Goal: Task Accomplishment & Management: Complete application form

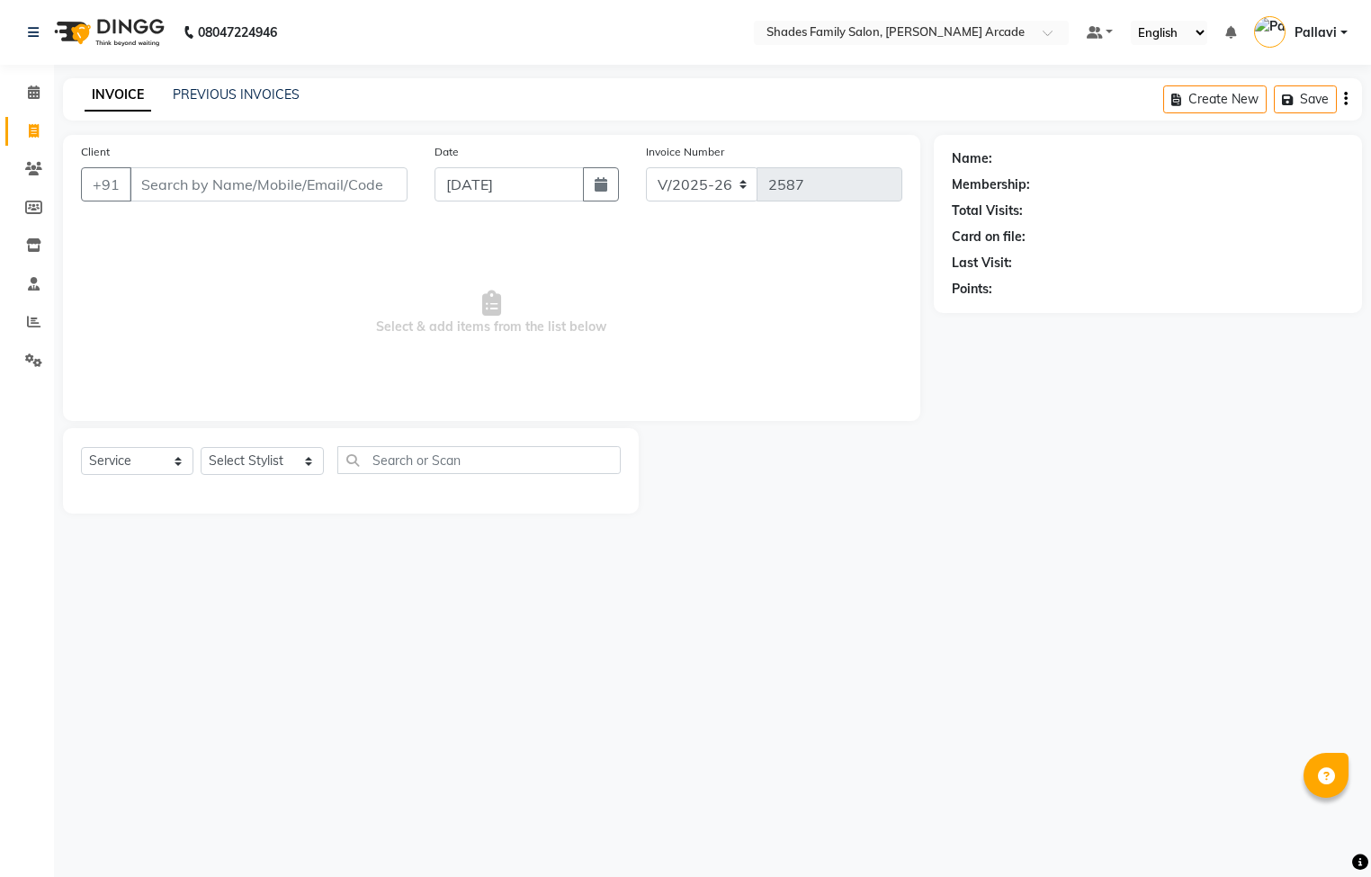
select select "5538"
select select "service"
click at [202, 90] on link "PREVIOUS INVOICES" at bounding box center [236, 94] width 127 height 16
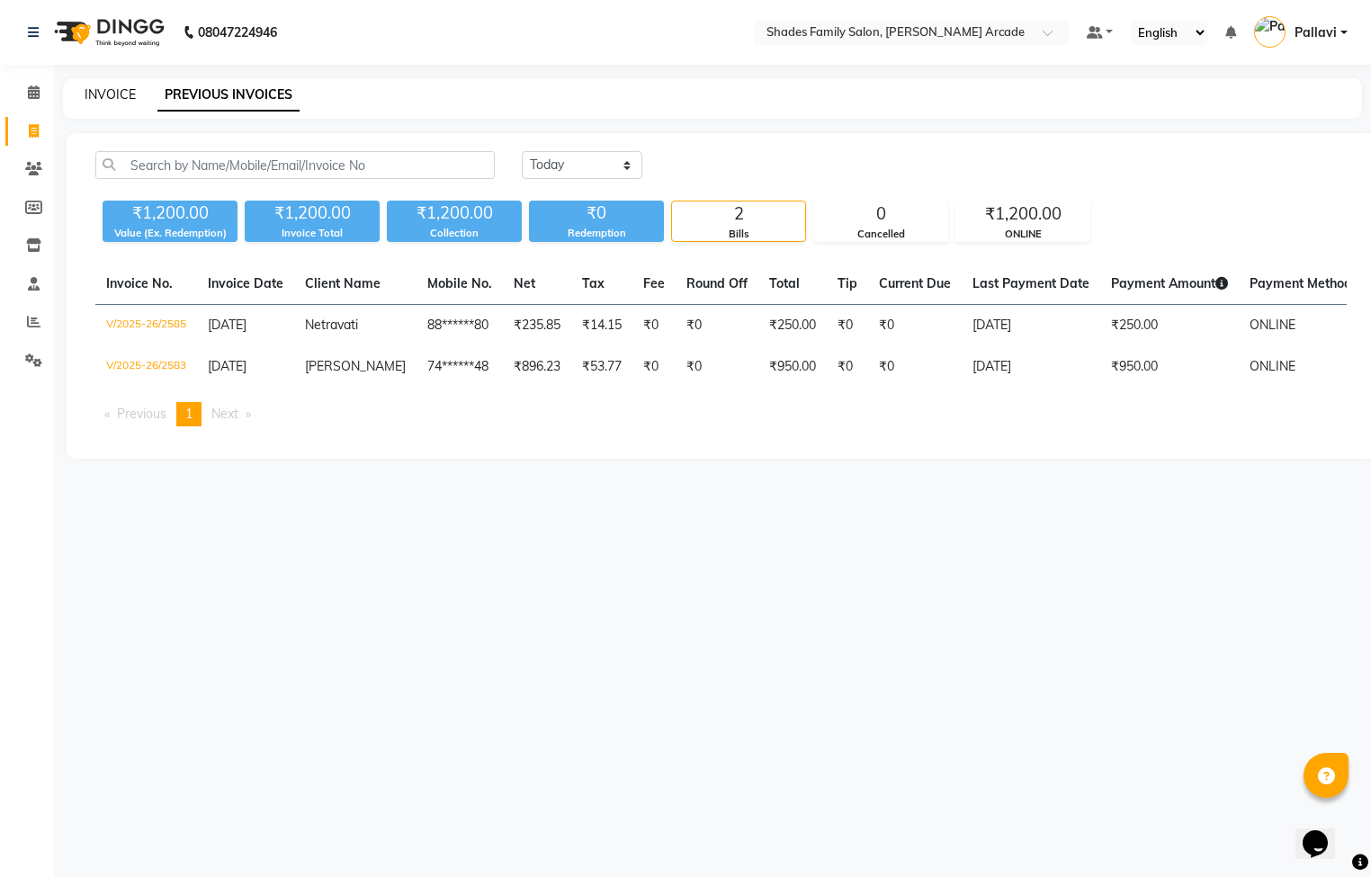
click at [101, 92] on link "INVOICE" at bounding box center [110, 94] width 51 height 16
select select "5538"
select select "service"
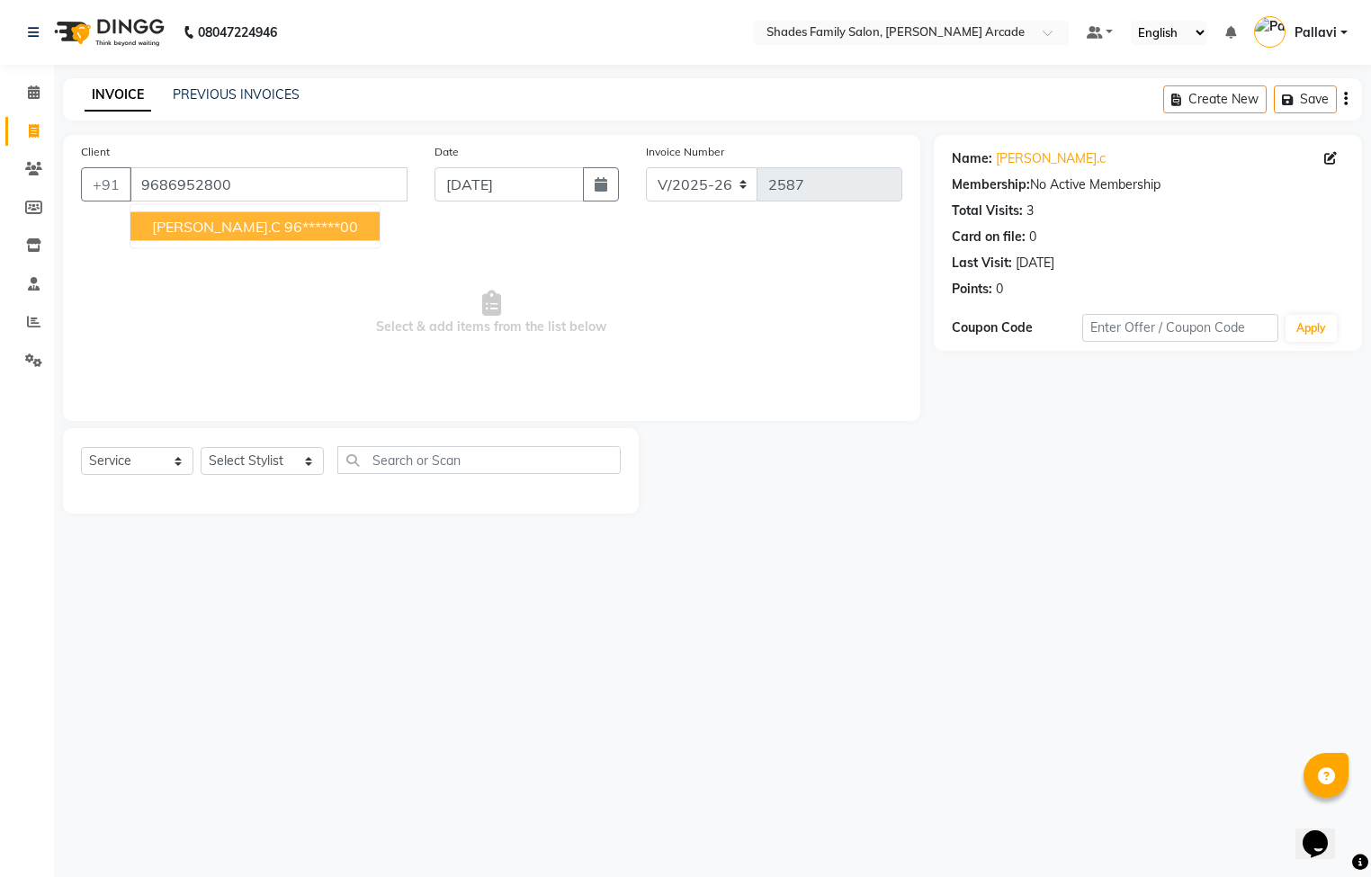
click at [290, 232] on ngb-highlight "96******00" at bounding box center [321, 227] width 74 height 18
type input "96******00"
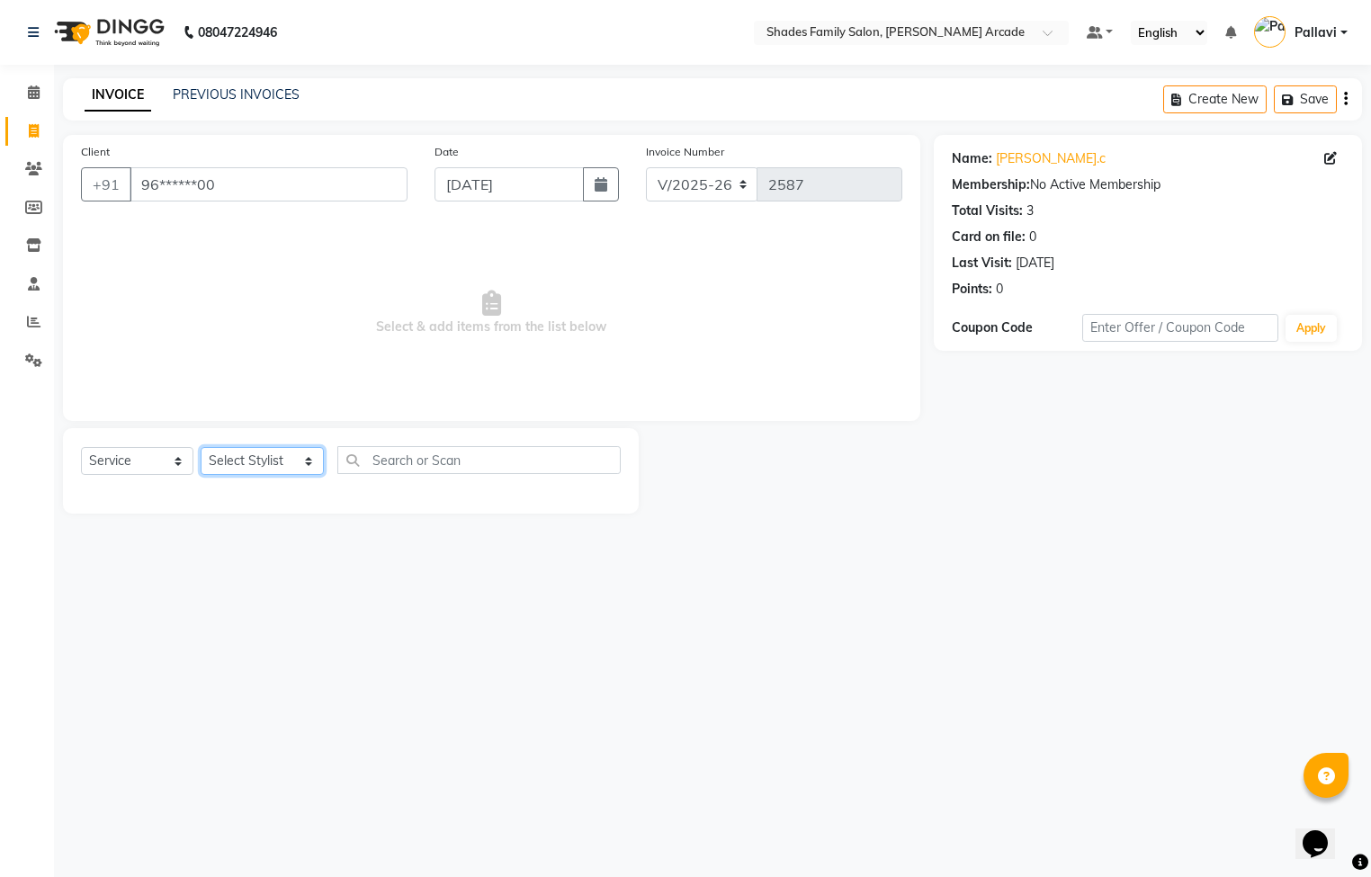
click at [256, 449] on select "Select Stylist Admin [PERSON_NAME] [PERSON_NAME] [PERSON_NAME] Danish [PERSON_N…" at bounding box center [262, 461] width 123 height 28
select select "87584"
click at [201, 448] on select "Select Stylist Admin [PERSON_NAME] [PERSON_NAME] [PERSON_NAME] Danish [PERSON_N…" at bounding box center [262, 461] width 123 height 28
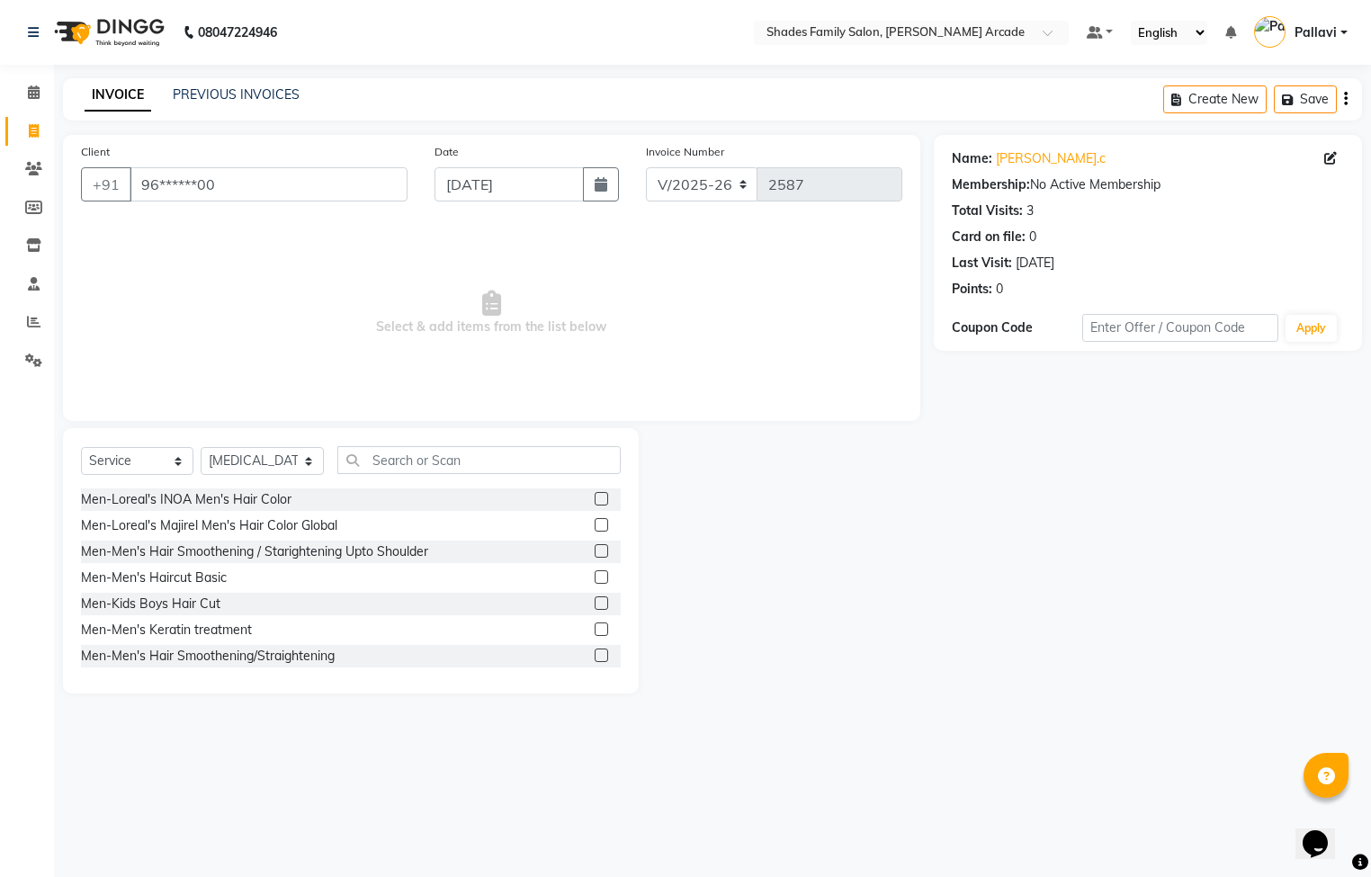
click at [376, 444] on div "Select Service Product Membership Package Voucher Prepaid Gift Card Select Styl…" at bounding box center [351, 560] width 576 height 265
click at [376, 456] on input "text" at bounding box center [478, 460] width 283 height 28
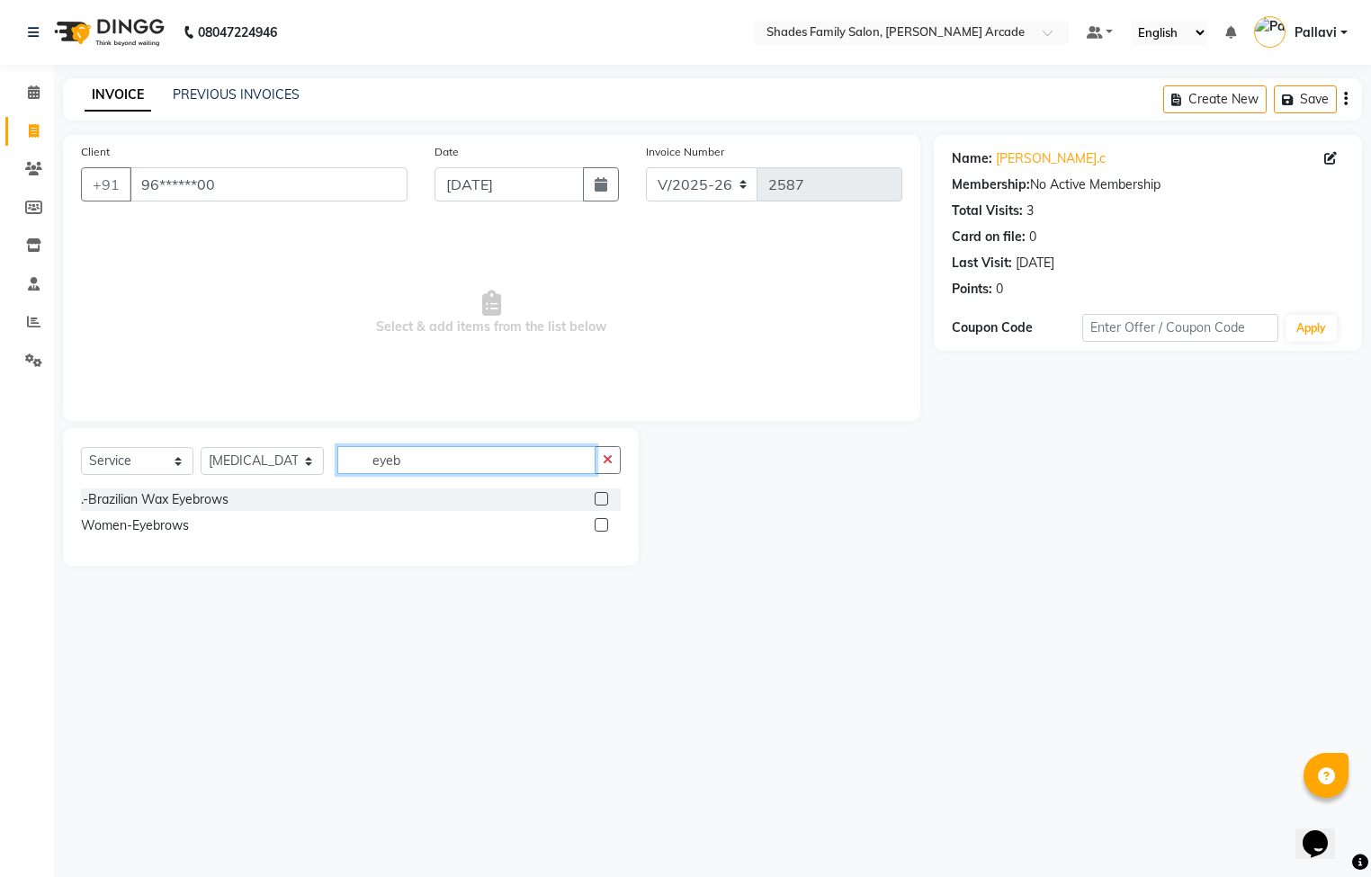
type input "eyeb"
click at [603, 529] on label at bounding box center [601, 524] width 13 height 13
click at [603, 529] on input "checkbox" at bounding box center [601, 526] width 12 height 12
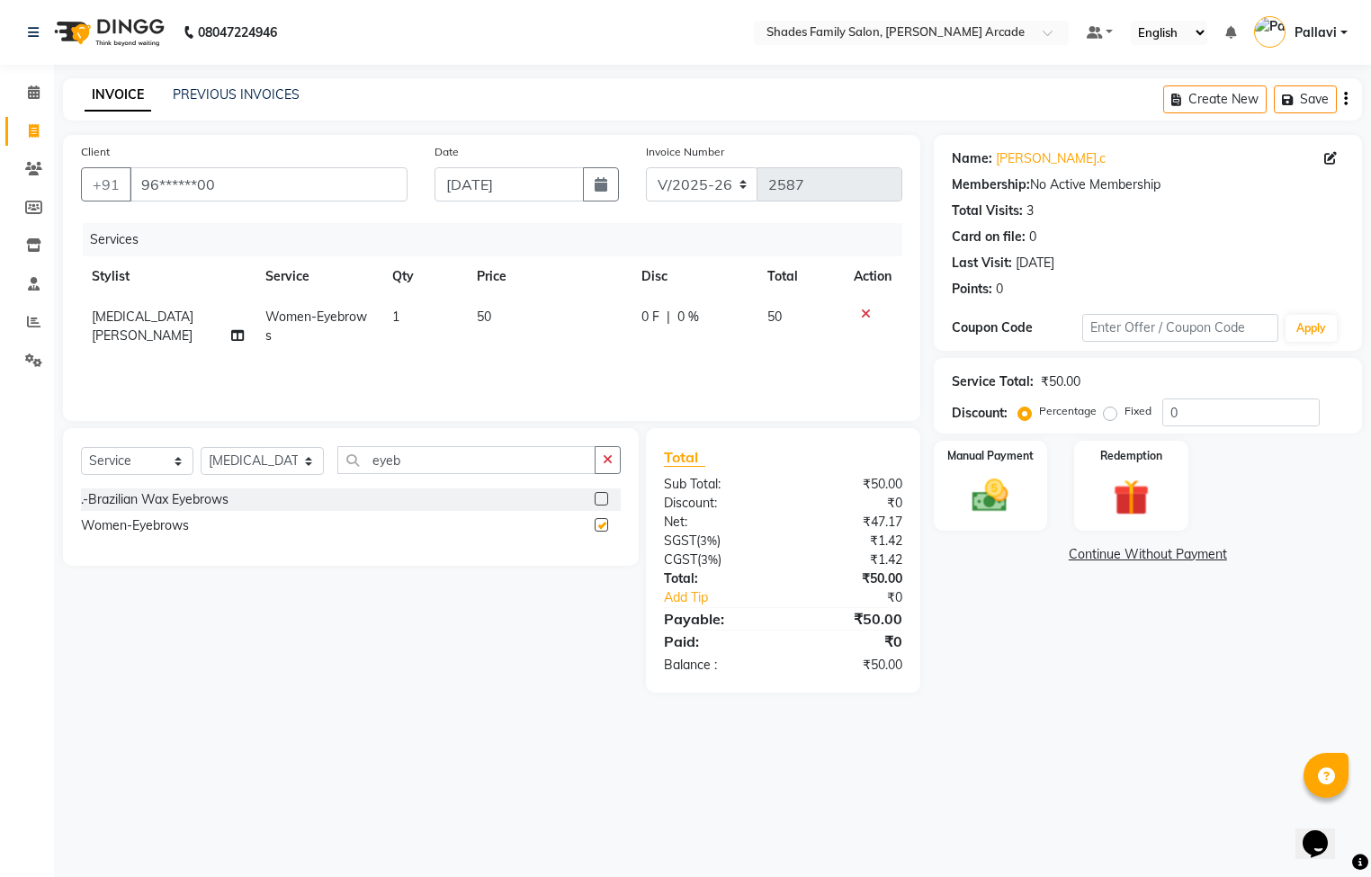
checkbox input "false"
click at [973, 516] on img at bounding box center [990, 496] width 61 height 43
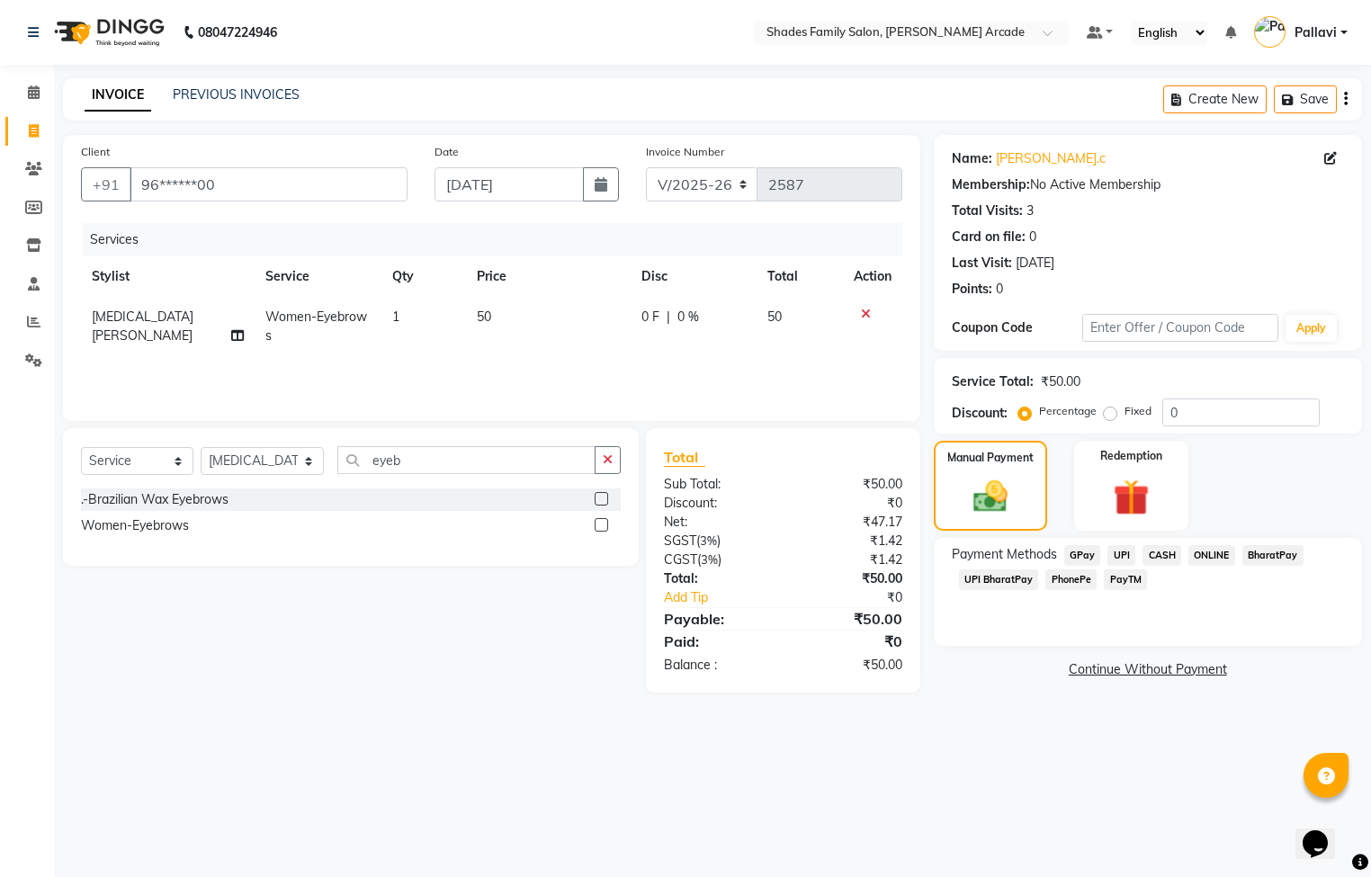
click at [1223, 556] on span "ONLINE" at bounding box center [1212, 555] width 47 height 21
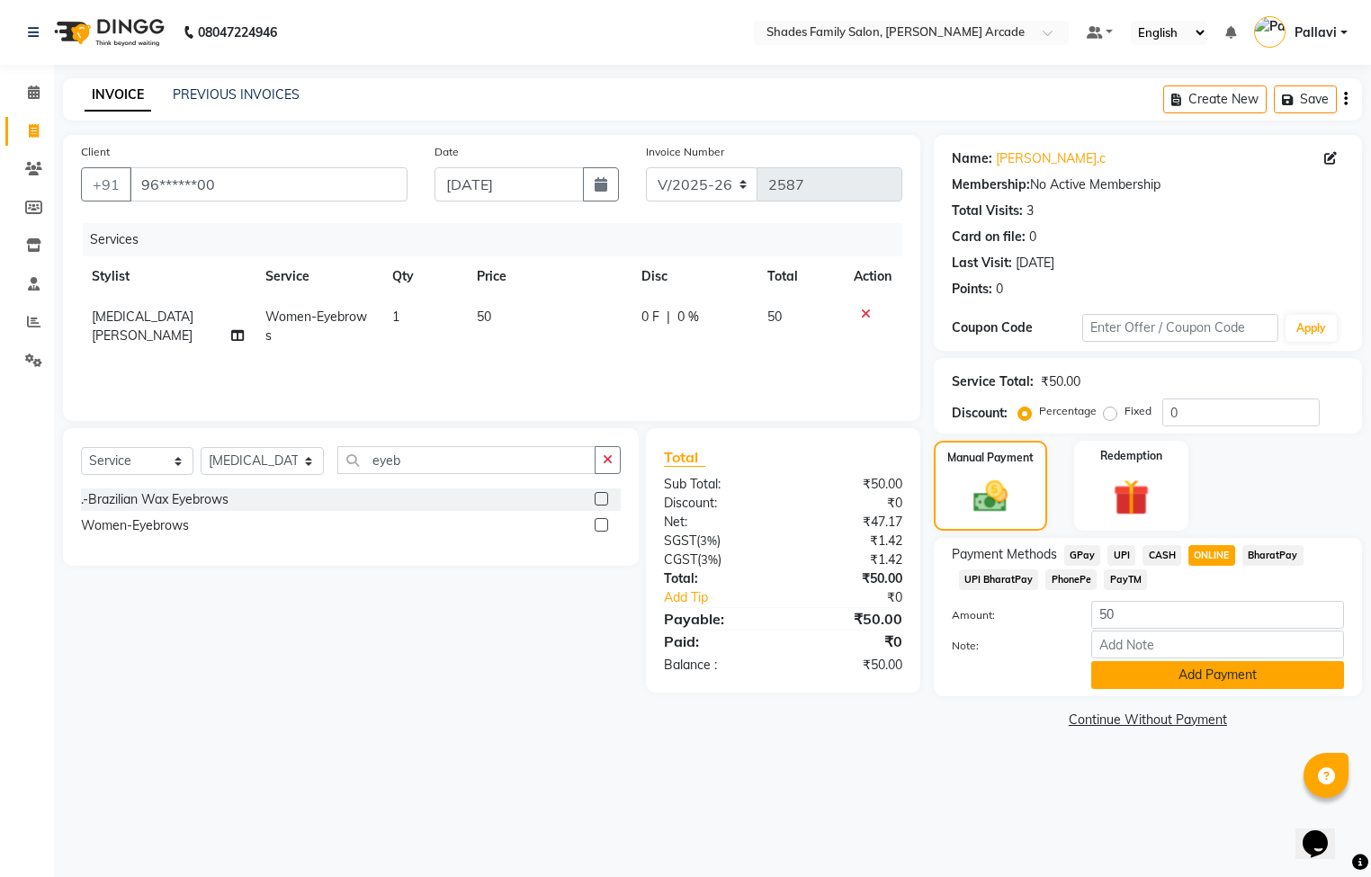
click at [1189, 672] on button "Add Payment" at bounding box center [1218, 675] width 253 height 28
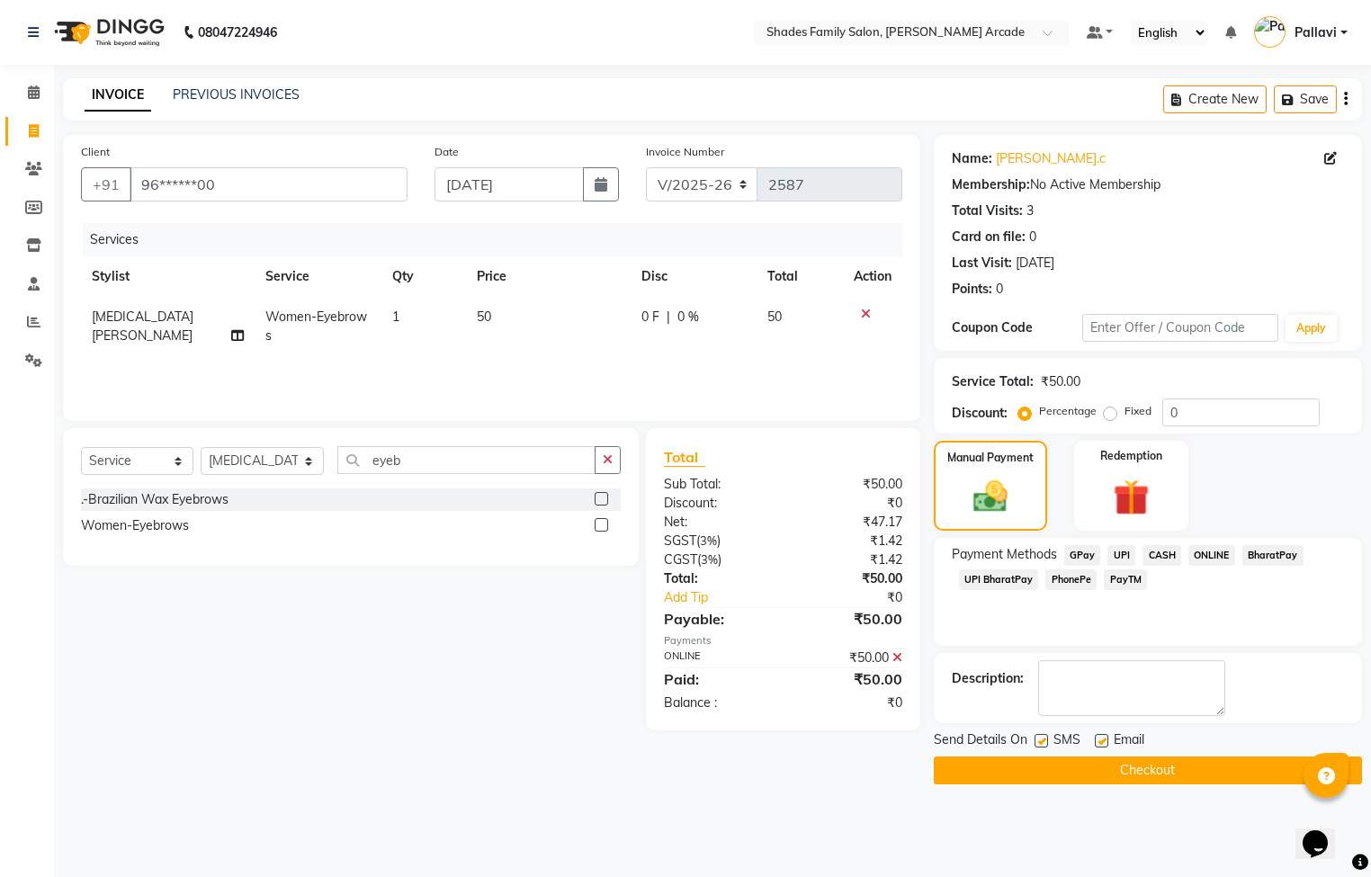
click at [1147, 772] on button "Checkout" at bounding box center [1148, 771] width 428 height 28
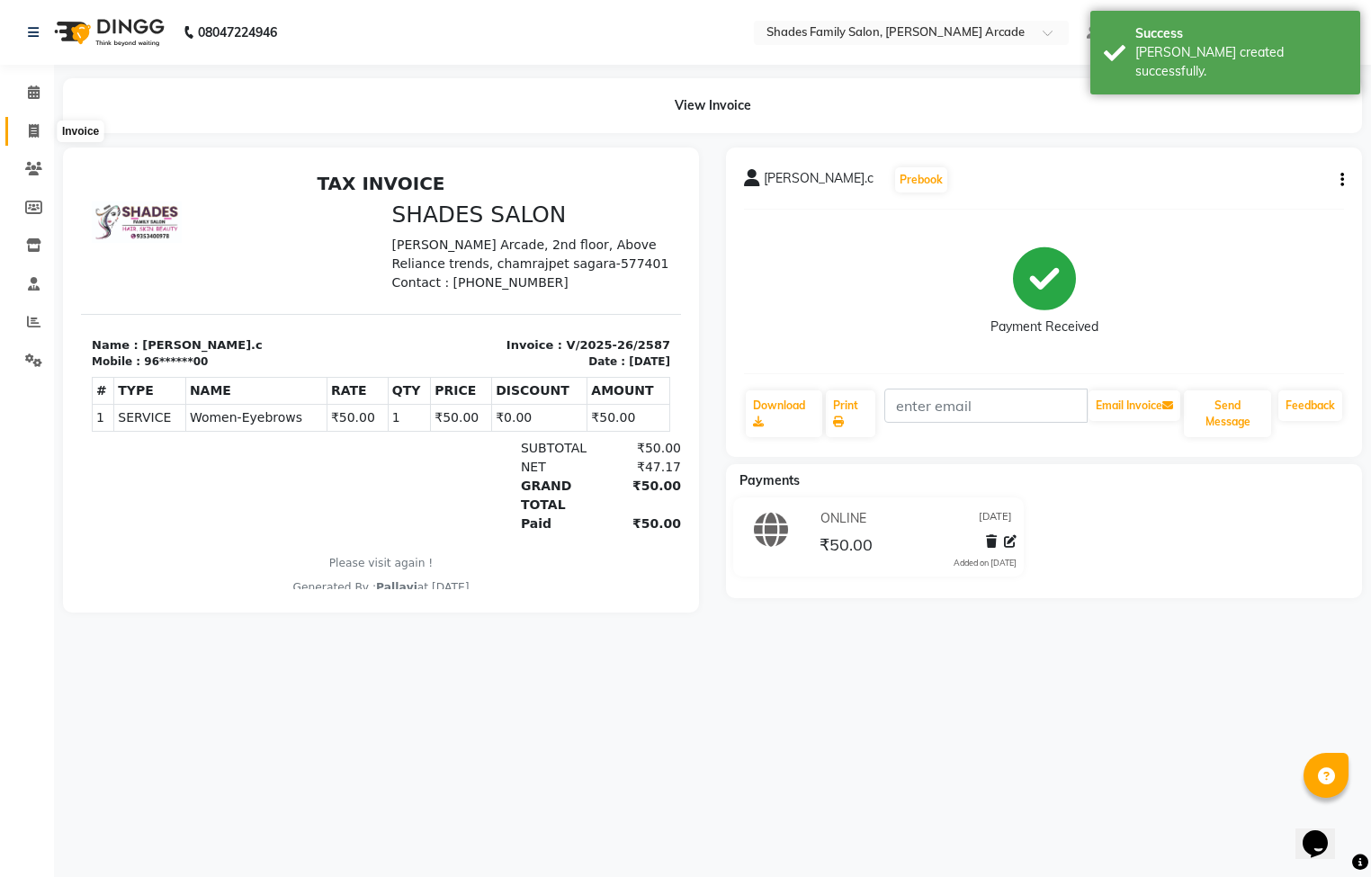
click at [38, 121] on span at bounding box center [33, 131] width 31 height 21
select select "5538"
select select "service"
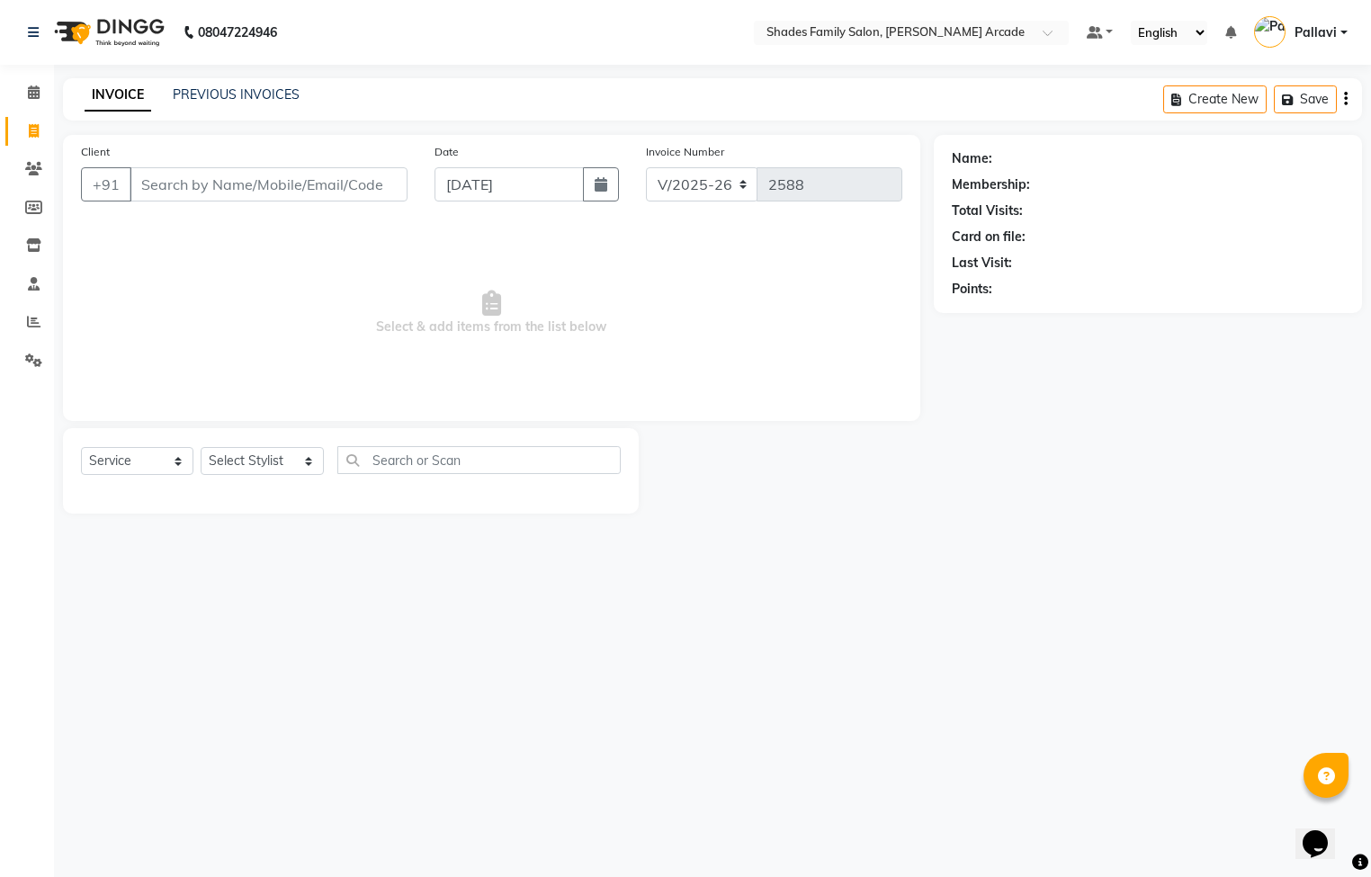
click at [170, 200] on input "Client" at bounding box center [269, 184] width 278 height 34
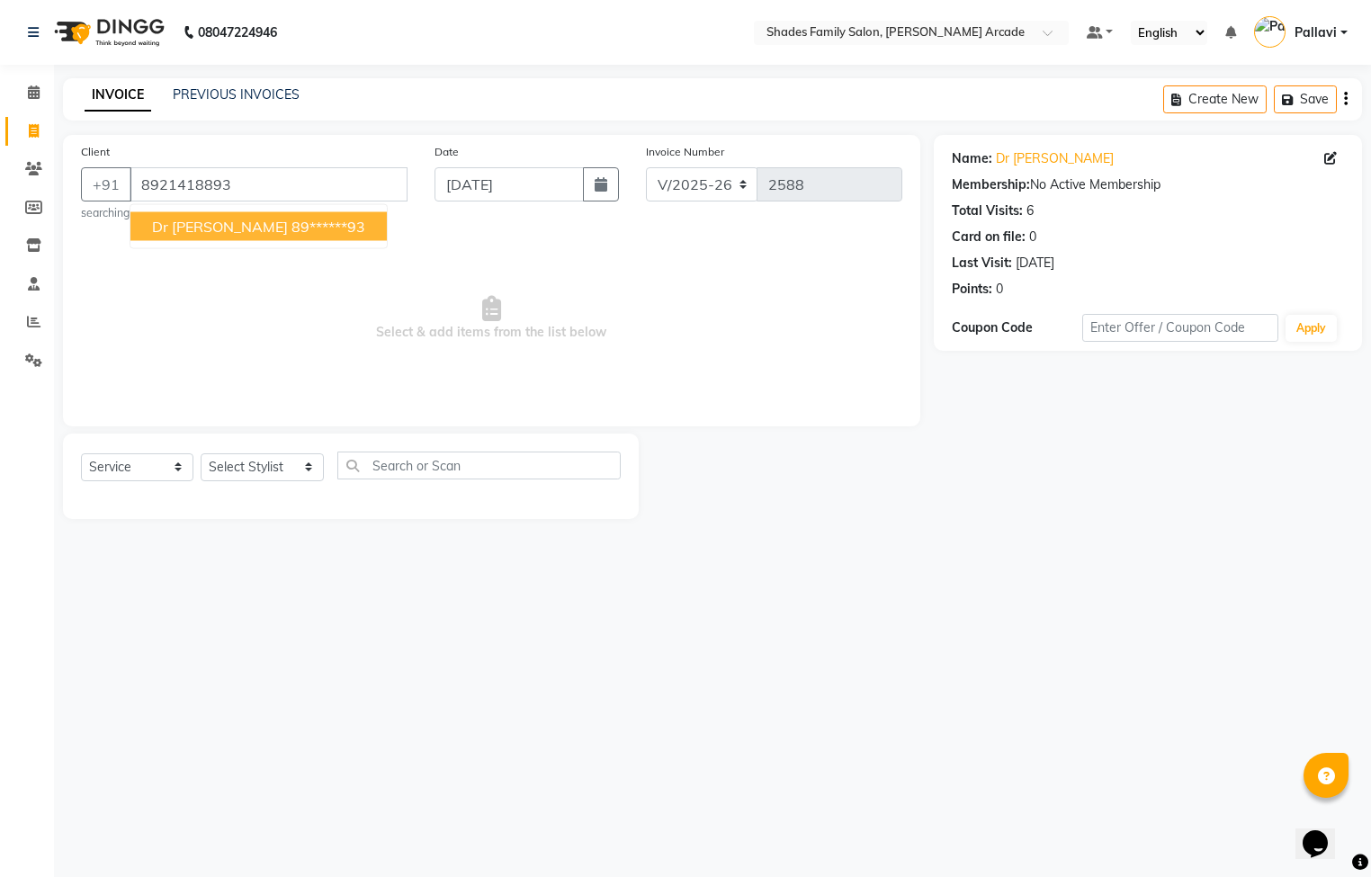
click at [292, 232] on ngb-highlight "89******93" at bounding box center [329, 227] width 74 height 18
type input "89******93"
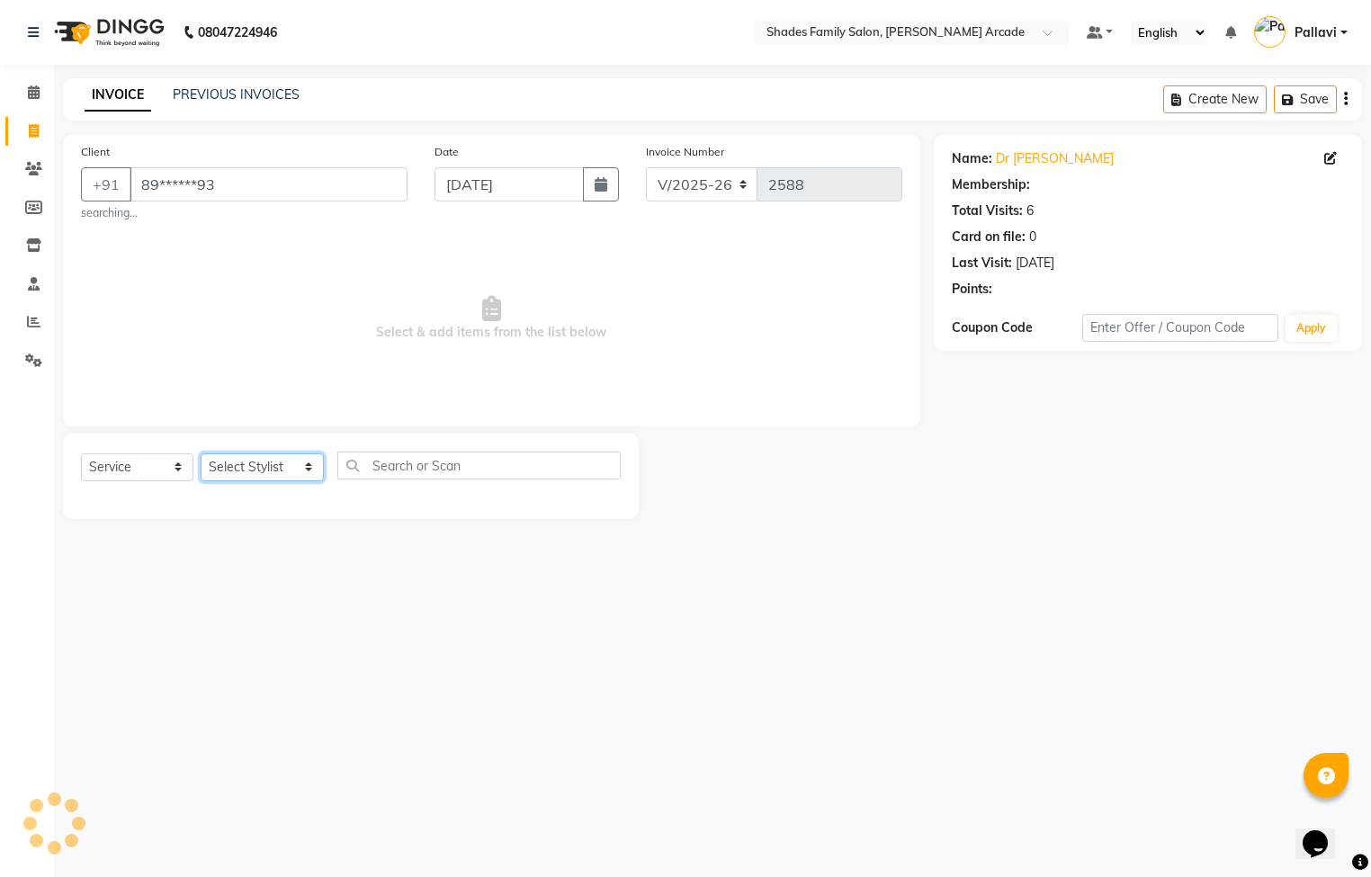
click at [268, 472] on select "Select Stylist Admin [PERSON_NAME] [PERSON_NAME] [PERSON_NAME] Danish [PERSON_N…" at bounding box center [262, 468] width 123 height 28
select select "64217"
click at [201, 454] on select "Select Stylist Admin [PERSON_NAME] [PERSON_NAME] [PERSON_NAME] Danish [PERSON_N…" at bounding box center [262, 468] width 123 height 28
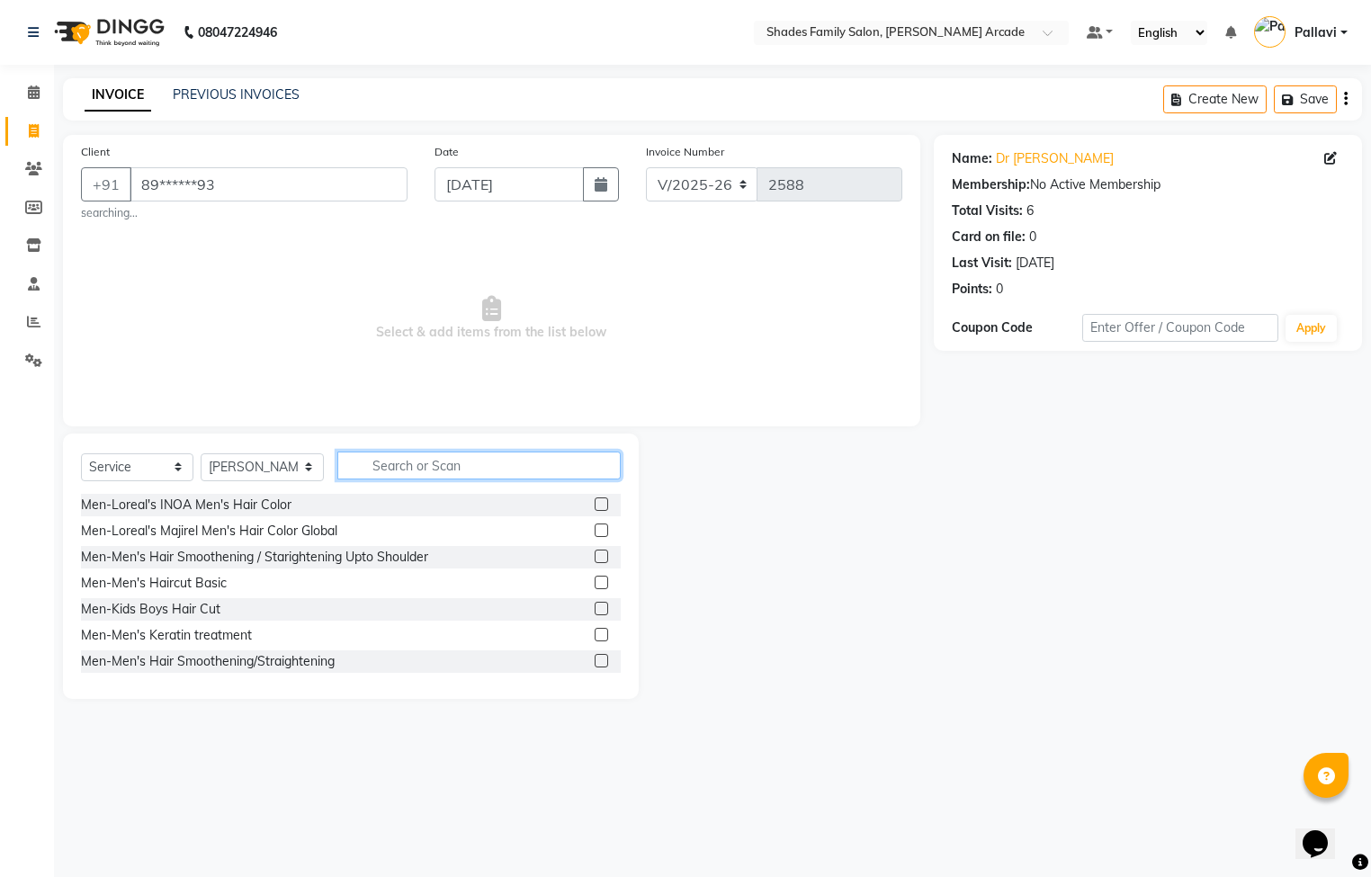
click at [389, 475] on input "text" at bounding box center [478, 466] width 283 height 28
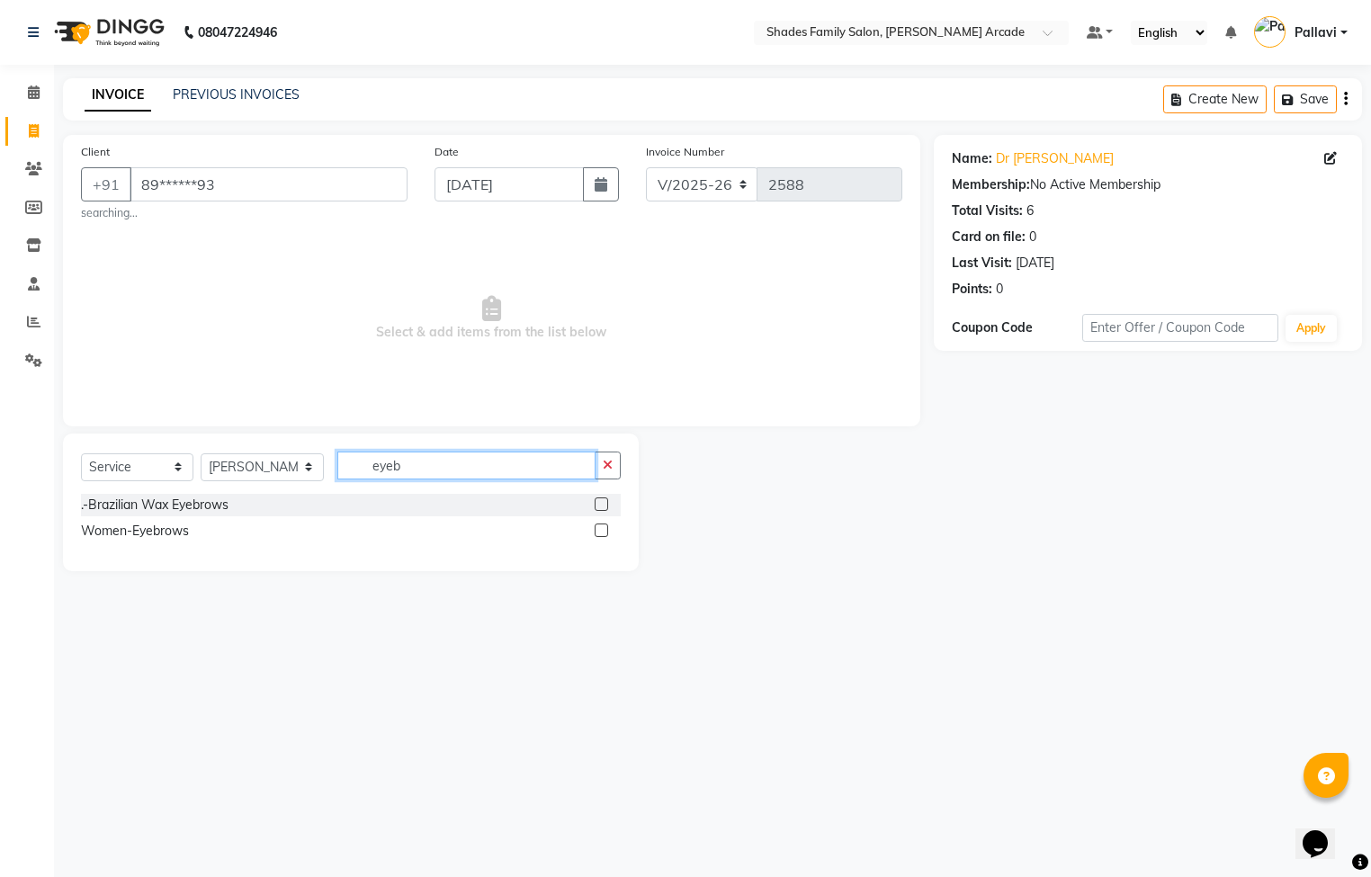
type input "eyeb"
click at [607, 527] on label at bounding box center [601, 530] width 13 height 13
click at [607, 527] on input "checkbox" at bounding box center [601, 532] width 12 height 12
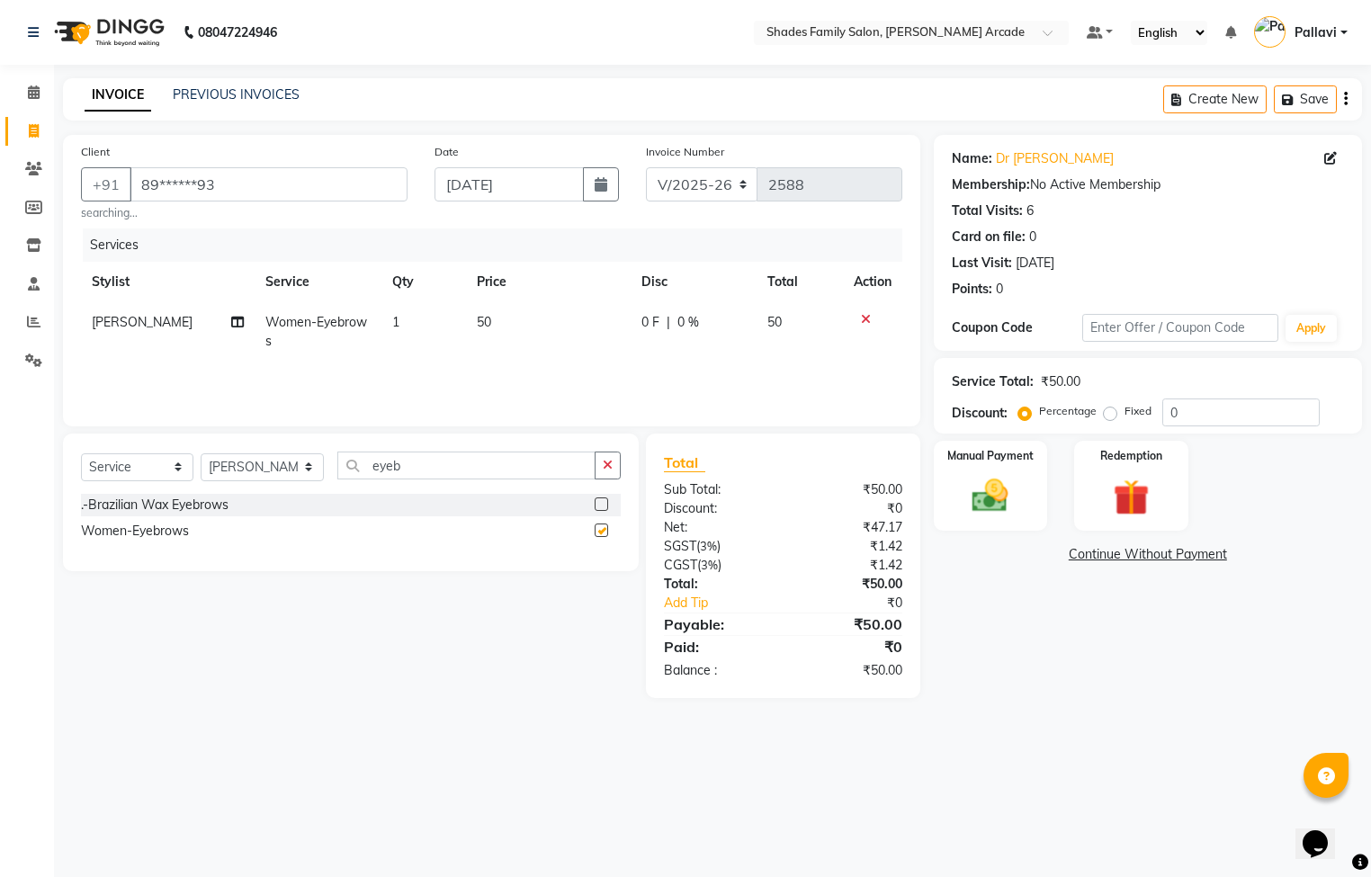
checkbox input "false"
click at [505, 476] on input "eyeb" at bounding box center [466, 466] width 258 height 28
type input "e"
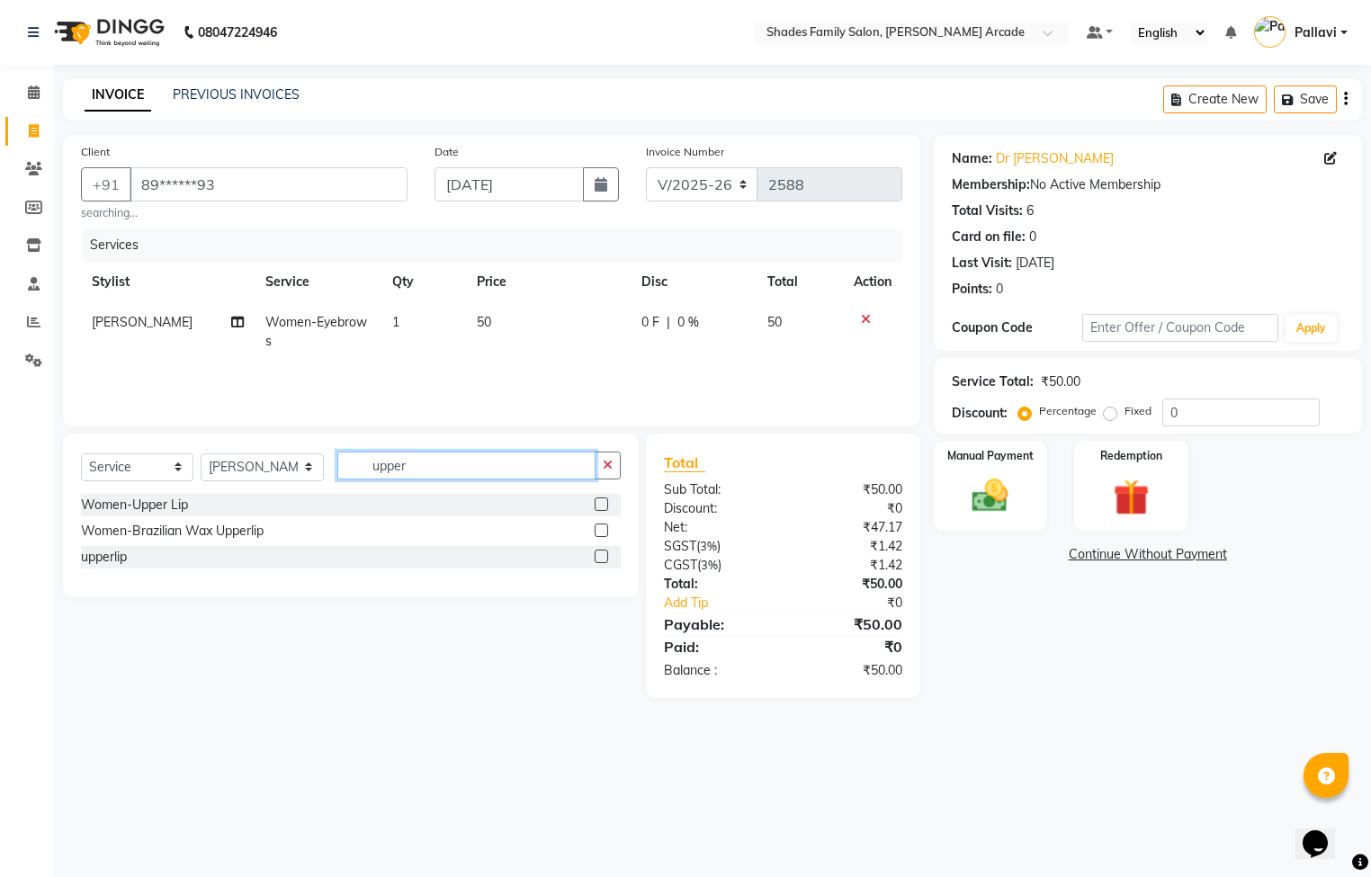
type input "upper"
click at [595, 562] on label at bounding box center [601, 556] width 13 height 13
click at [595, 562] on input "checkbox" at bounding box center [601, 558] width 12 height 12
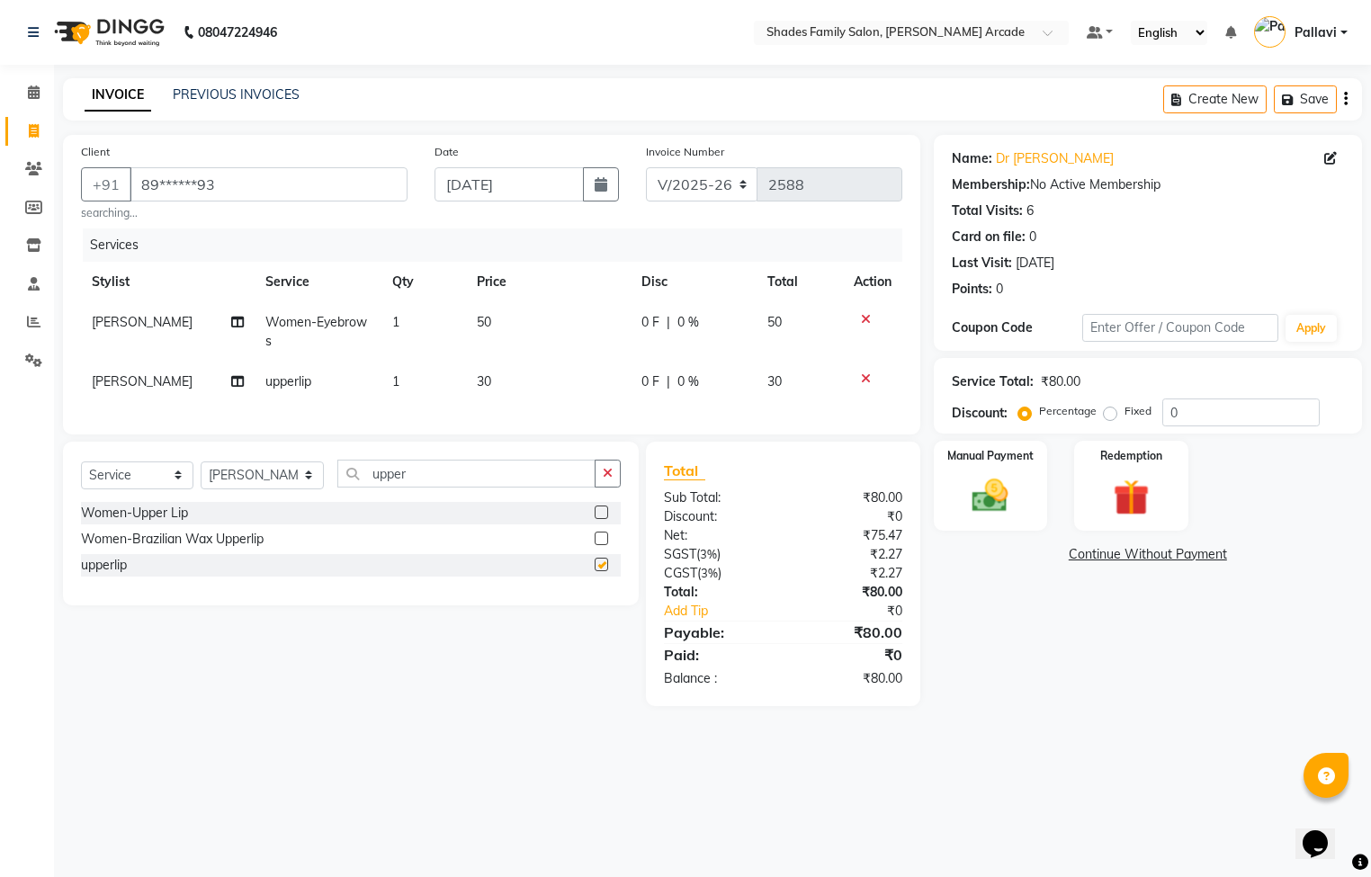
checkbox input "false"
click at [964, 499] on img at bounding box center [990, 496] width 61 height 43
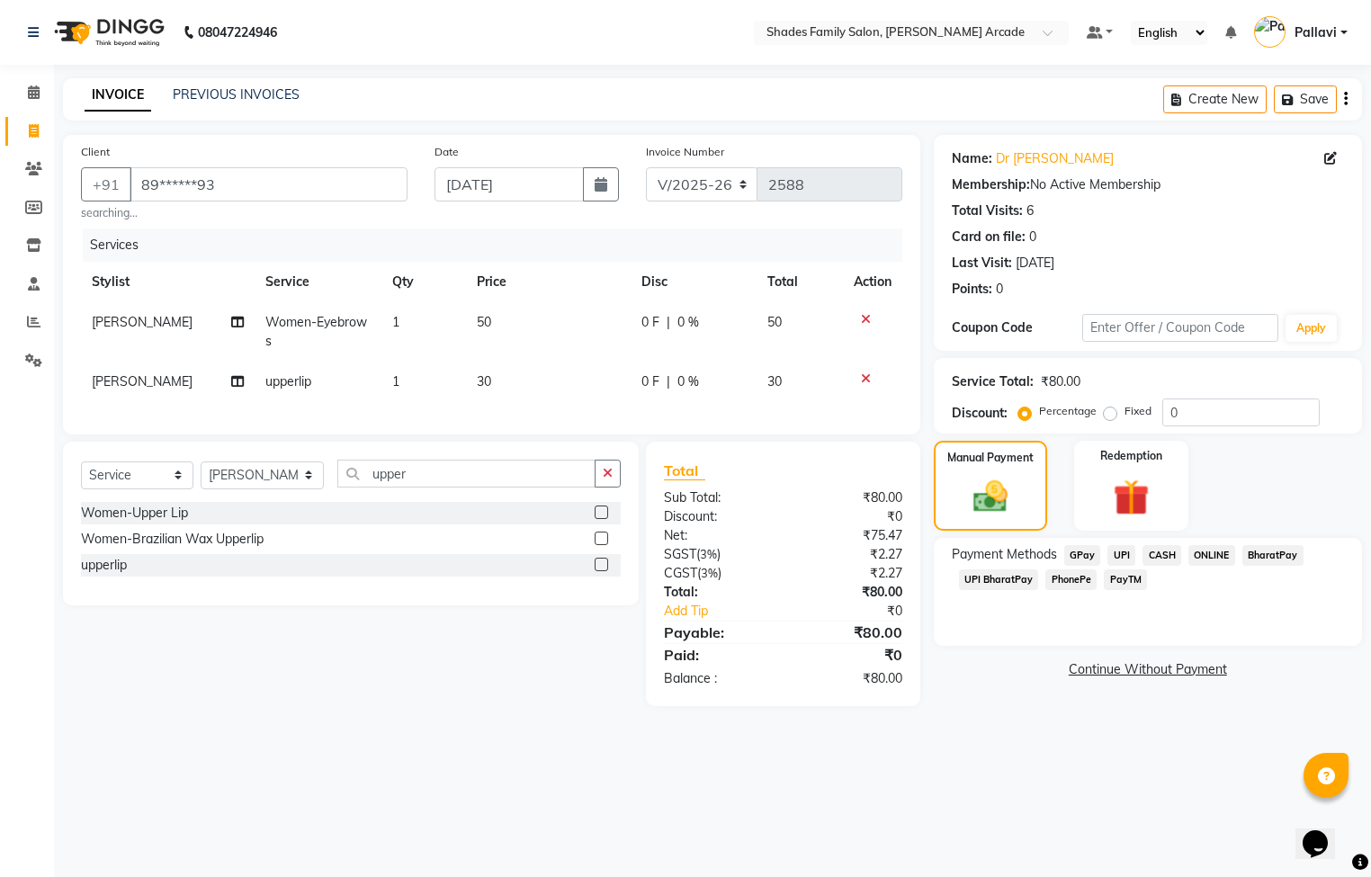
click at [1212, 559] on span "ONLINE" at bounding box center [1212, 555] width 47 height 21
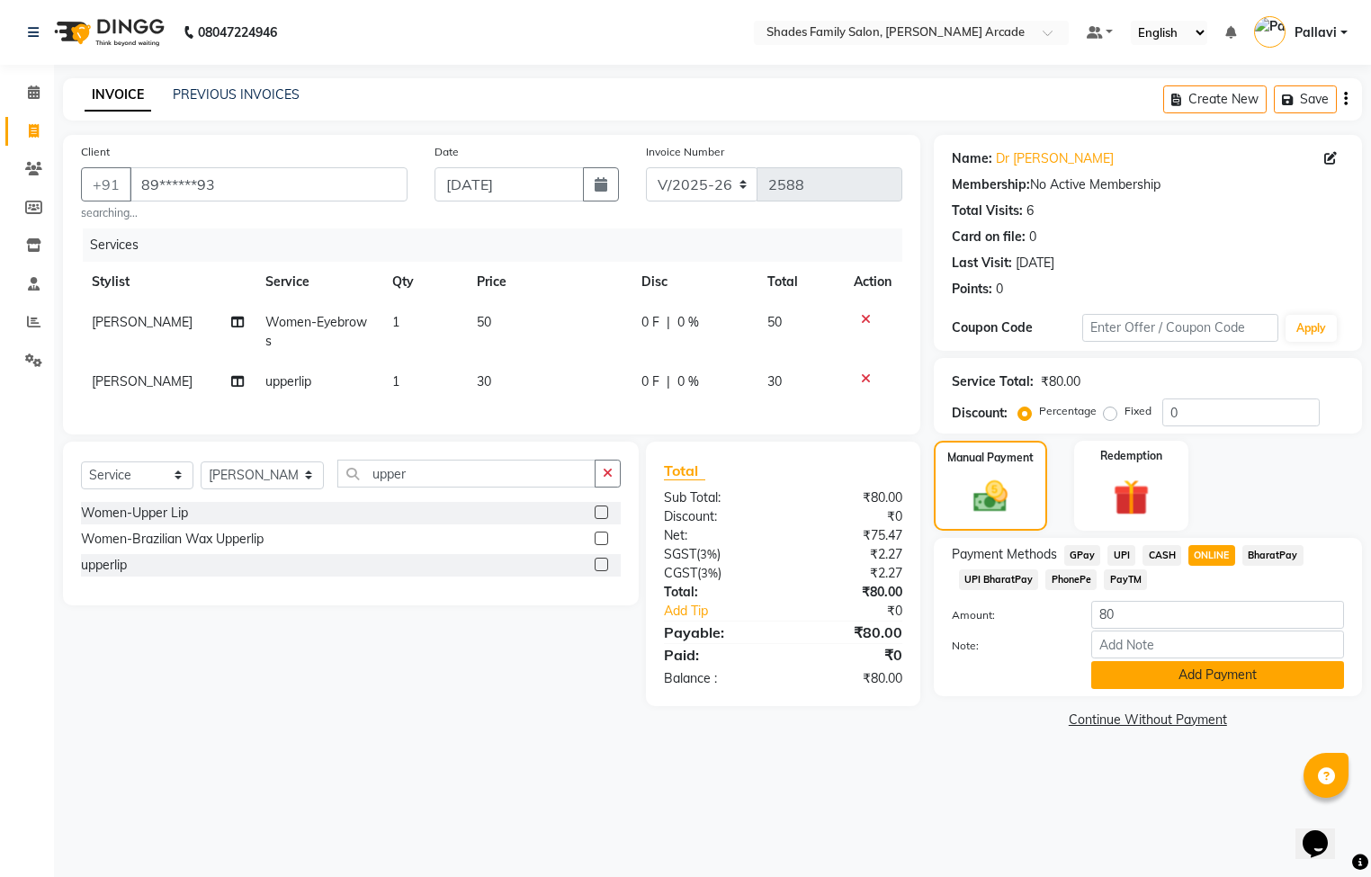
click at [1191, 667] on button "Add Payment" at bounding box center [1218, 675] width 253 height 28
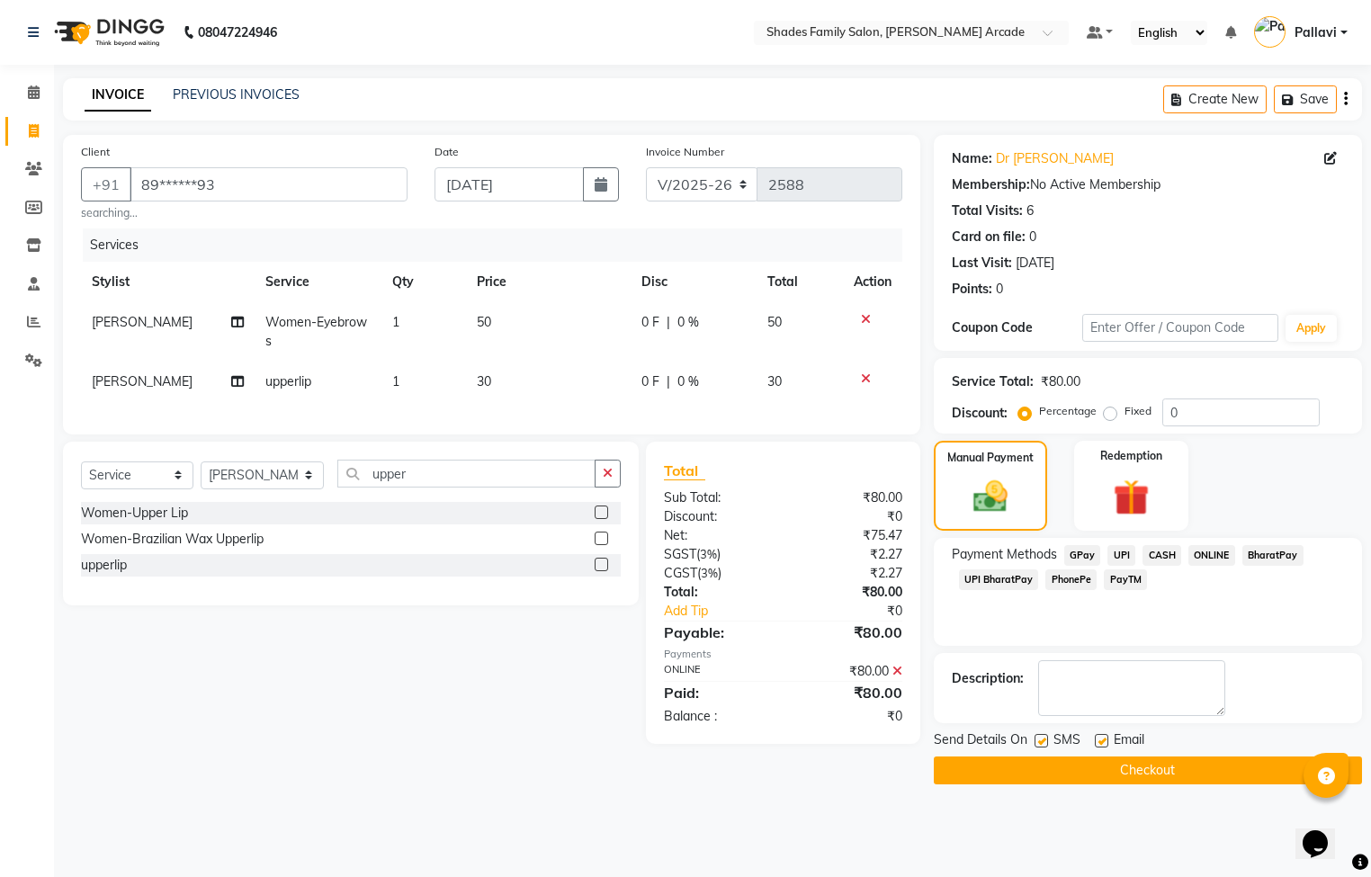
click at [1146, 773] on button "Checkout" at bounding box center [1148, 771] width 428 height 28
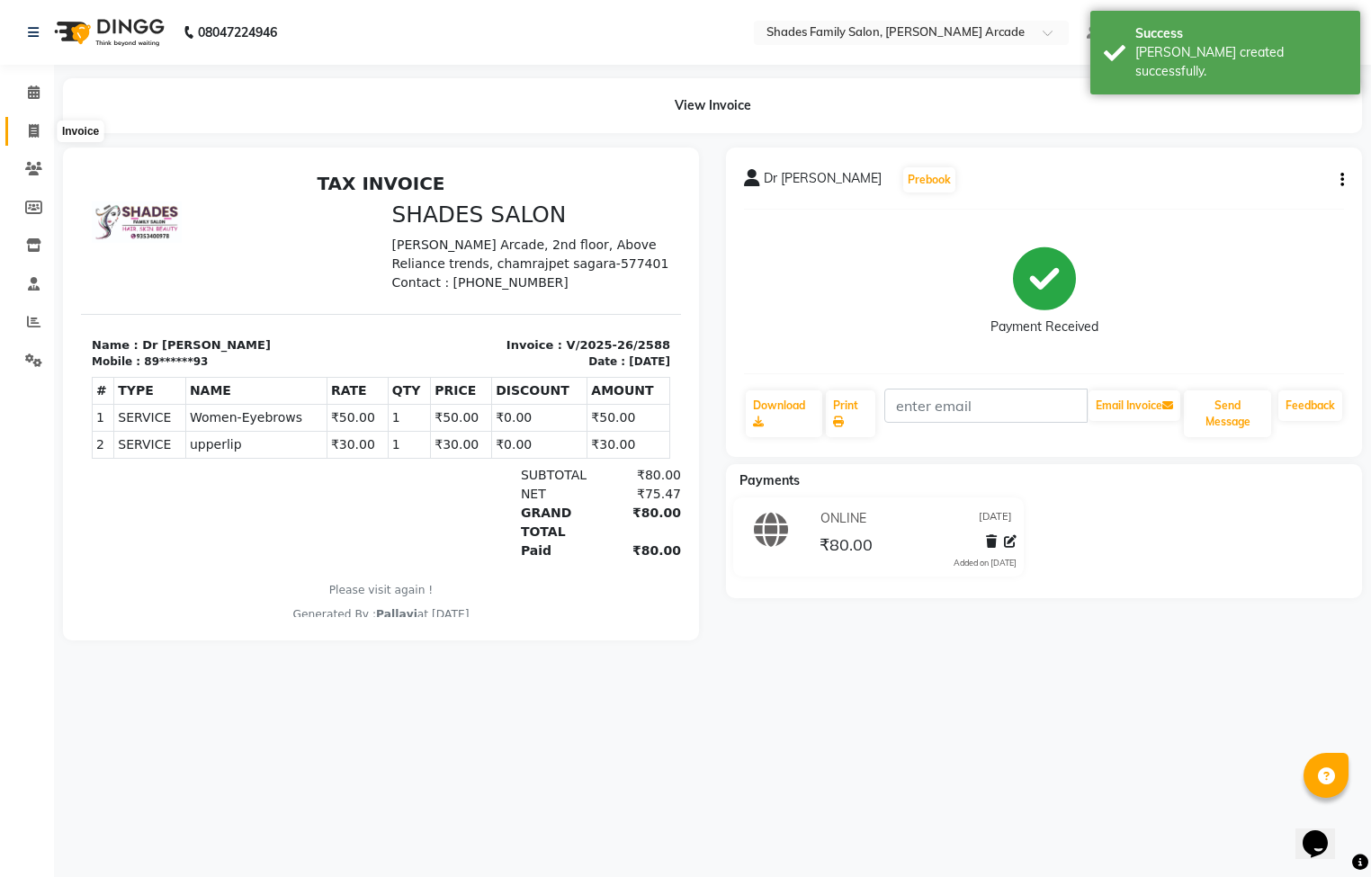
click at [32, 128] on icon at bounding box center [34, 130] width 10 height 13
select select "service"
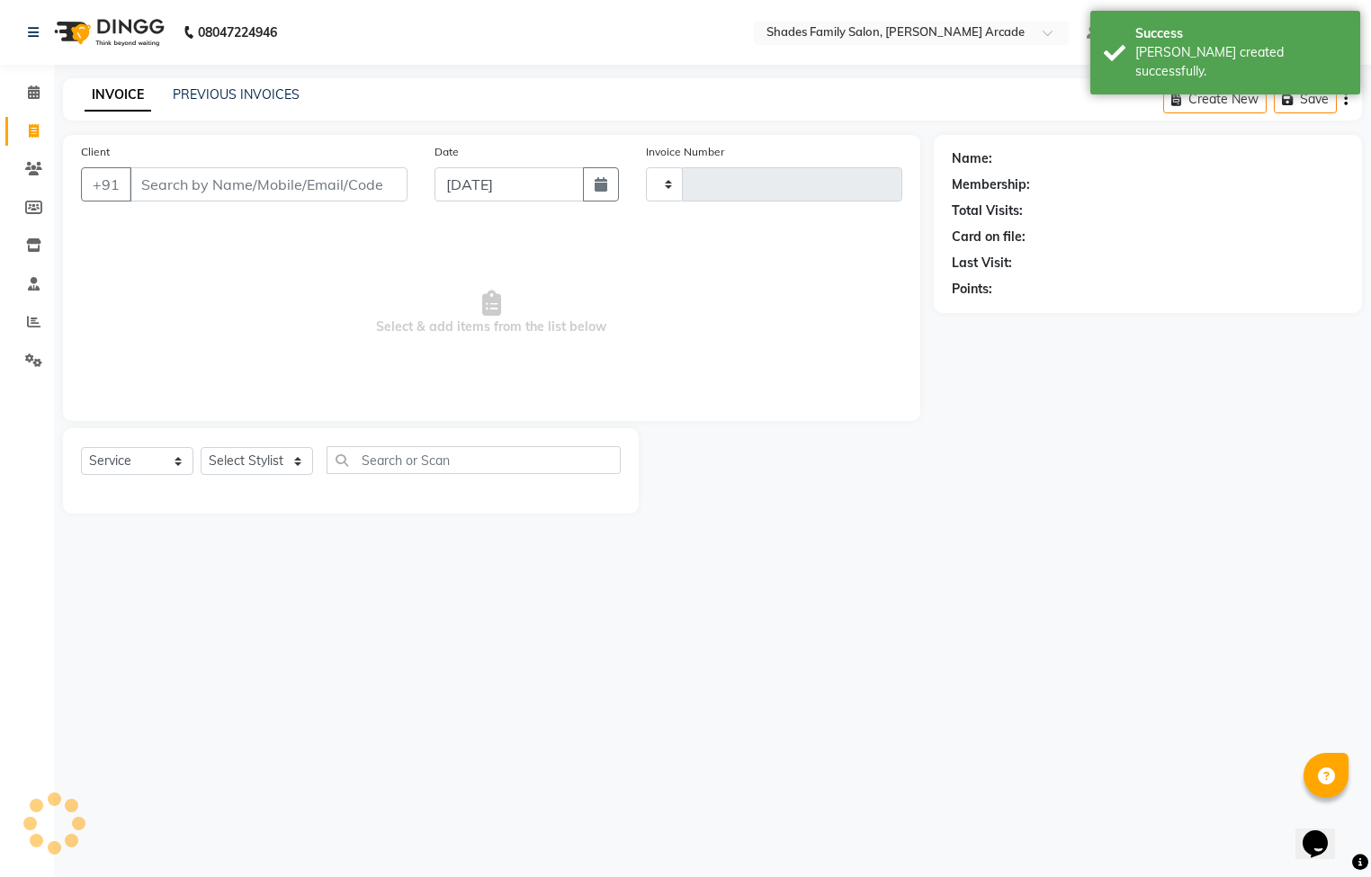
type input "2589"
select select "5538"
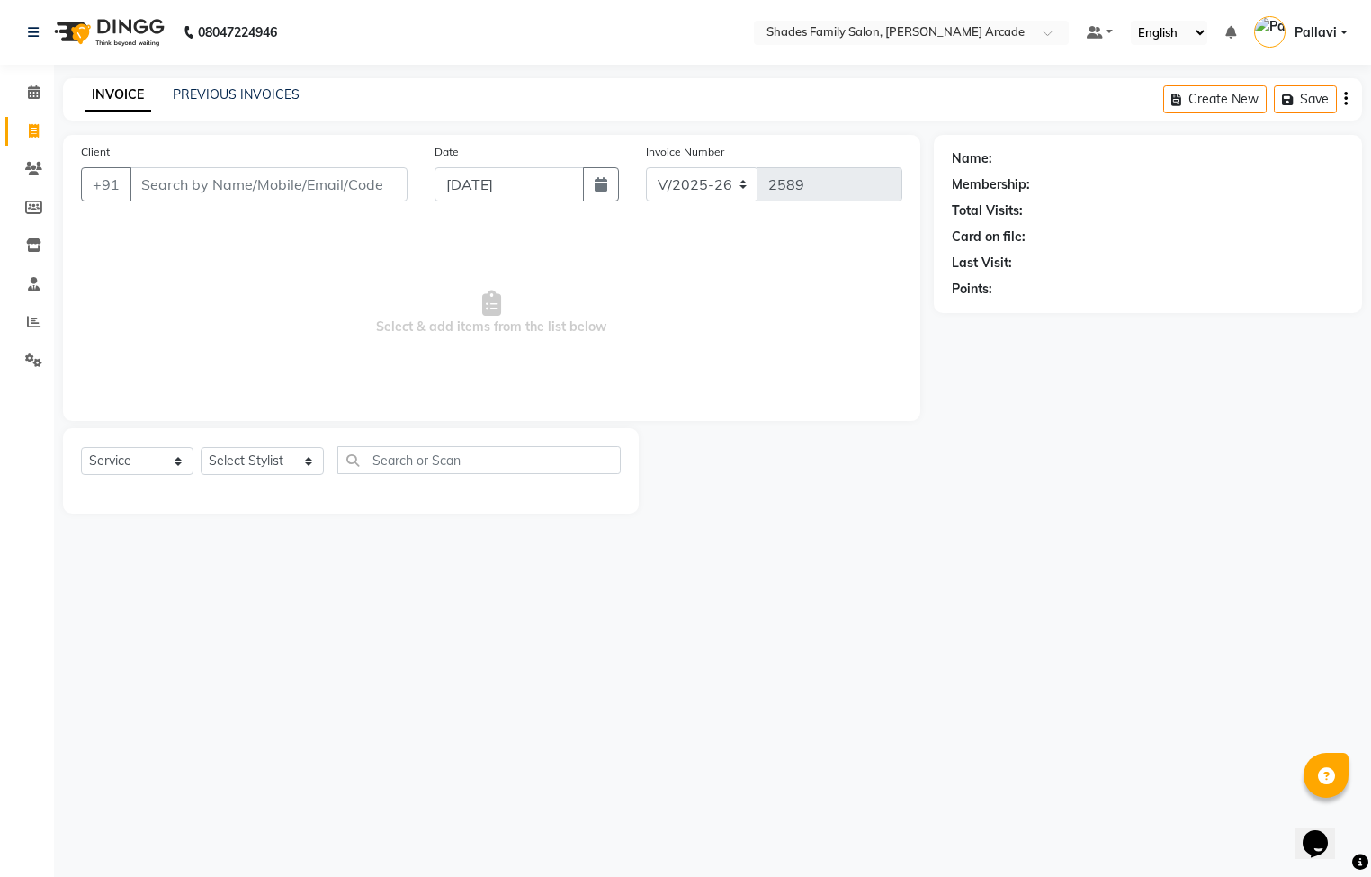
drag, startPoint x: 1375, startPoint y: 449, endPoint x: 1375, endPoint y: 470, distance: 20.7
click at [1371, 470] on html "08047224946 Select Location × Shades Family Salon, [PERSON_NAME] Arcade Default…" at bounding box center [685, 438] width 1371 height 877
